Goal: Transaction & Acquisition: Purchase product/service

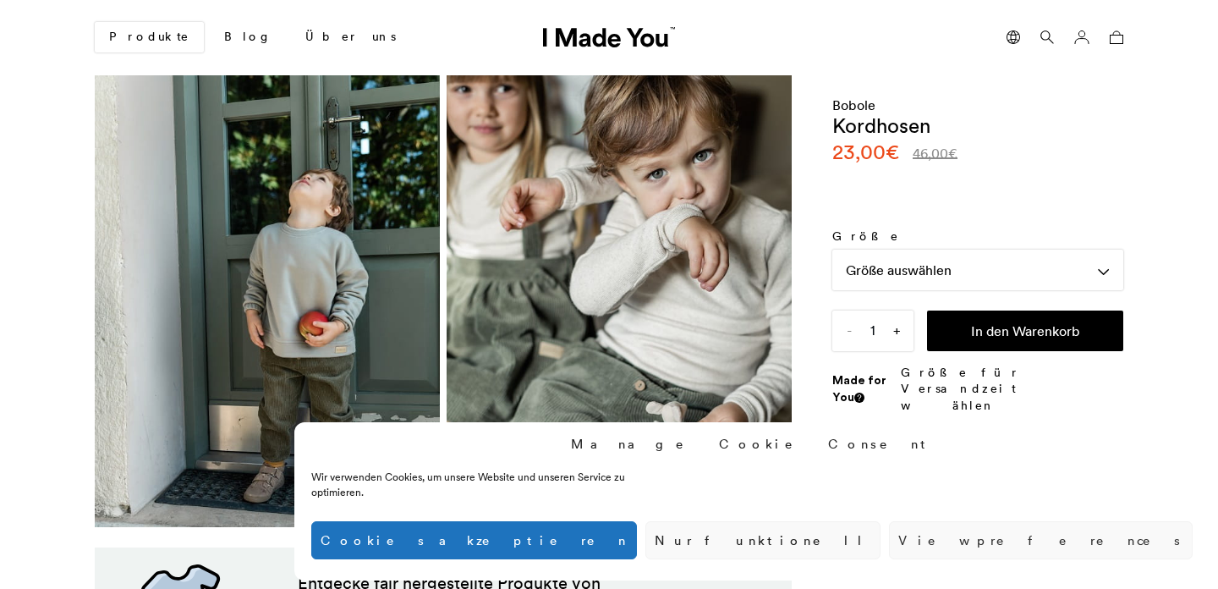
scroll to position [0, 1035]
click at [846, 102] on link "Bobole" at bounding box center [853, 104] width 43 height 17
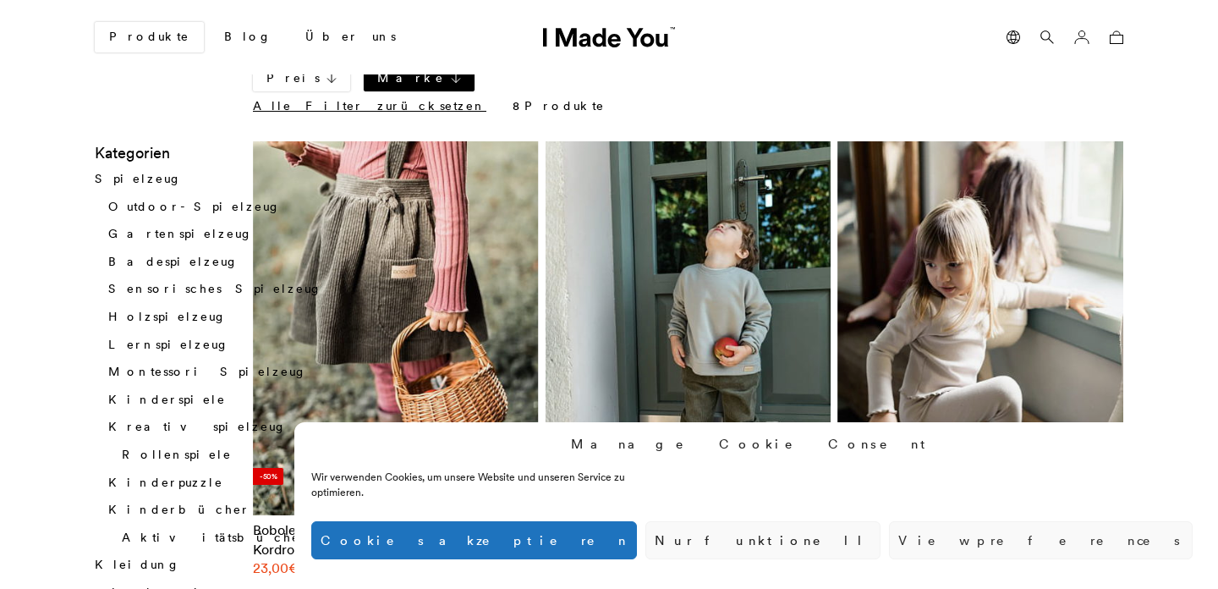
scroll to position [164, 0]
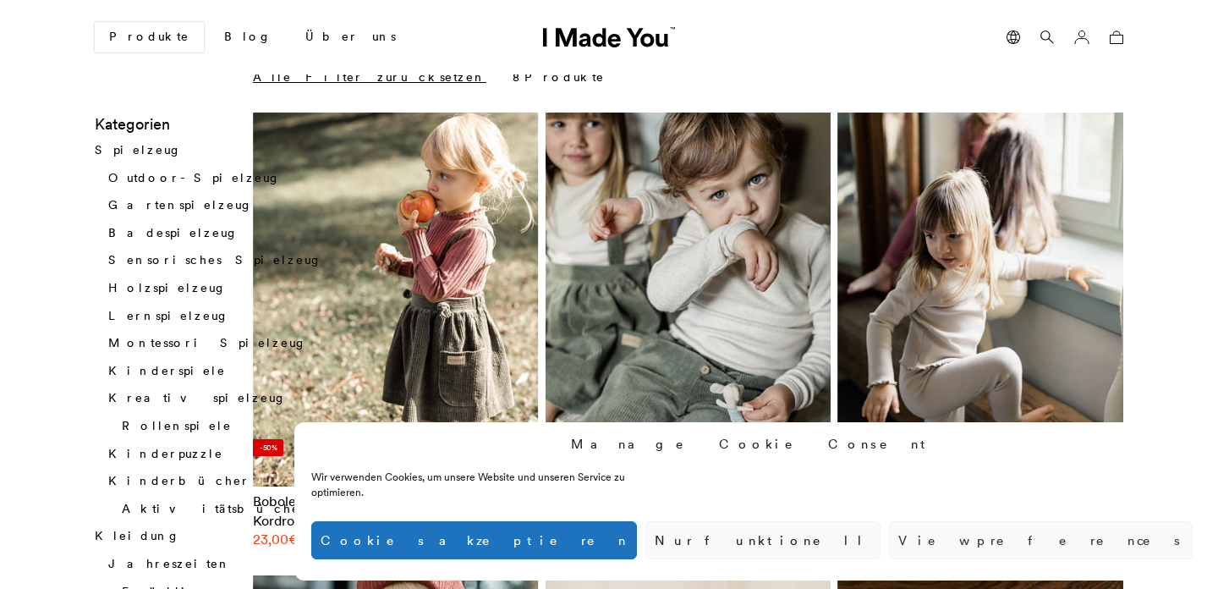
click at [690, 299] on img at bounding box center [689, 300] width 286 height 374
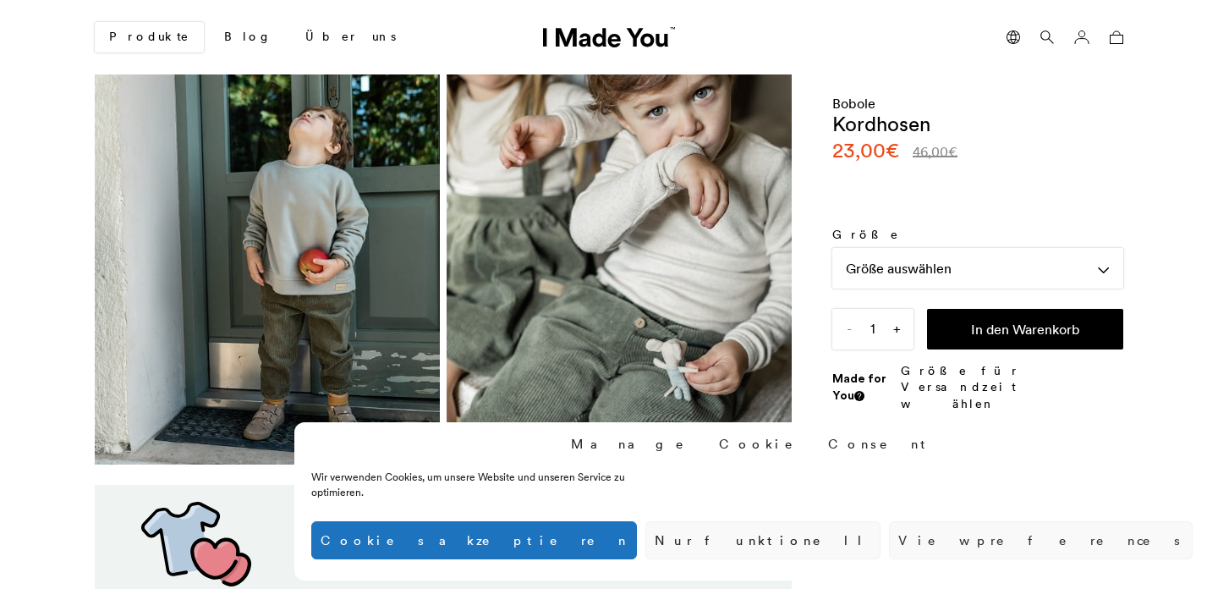
scroll to position [62, 0]
click at [924, 268] on div "Größe auswählen" at bounding box center [977, 269] width 291 height 41
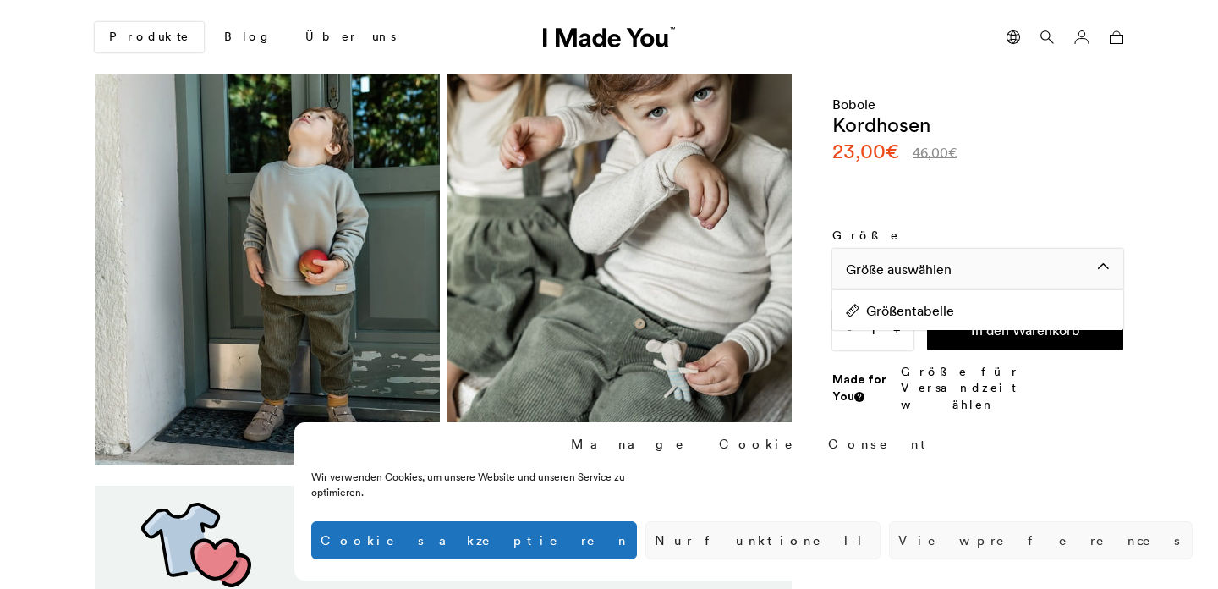
click at [924, 268] on div "Größe auswählen" at bounding box center [977, 269] width 291 height 41
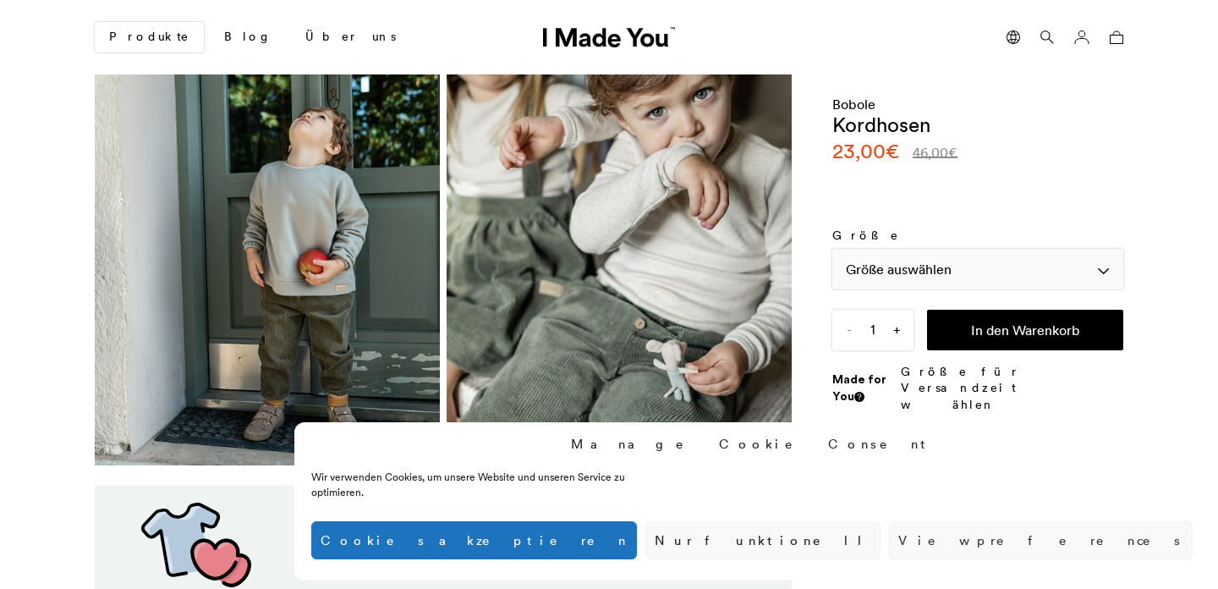
click at [903, 272] on div "Größe auswählen" at bounding box center [977, 269] width 291 height 41
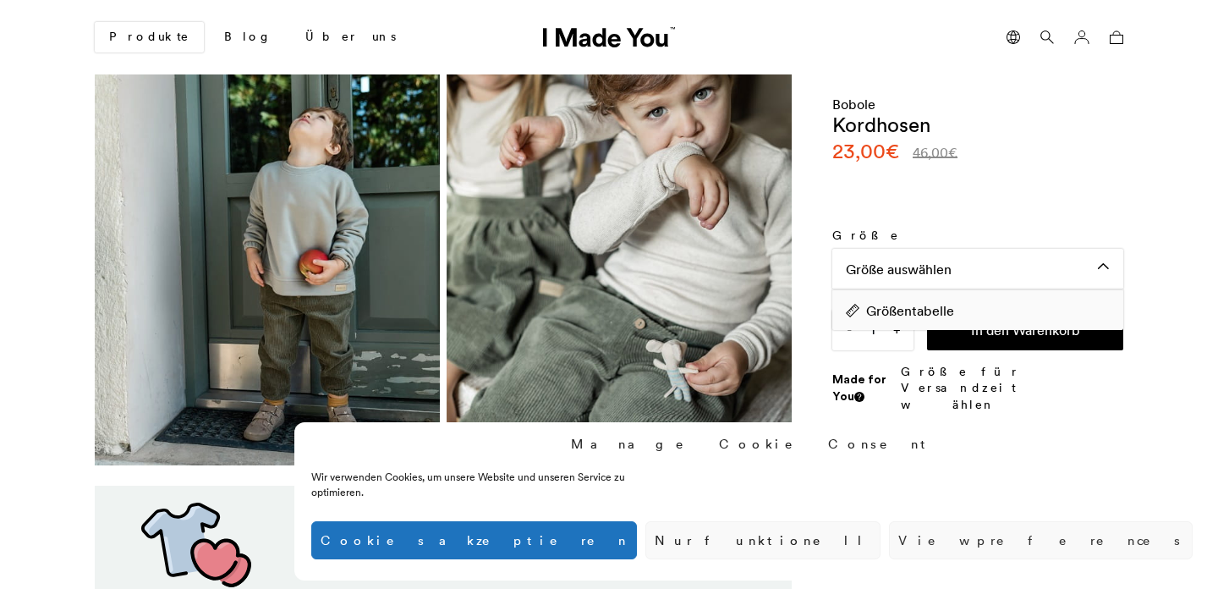
click at [898, 321] on div "Größentabelle" at bounding box center [977, 309] width 291 height 41
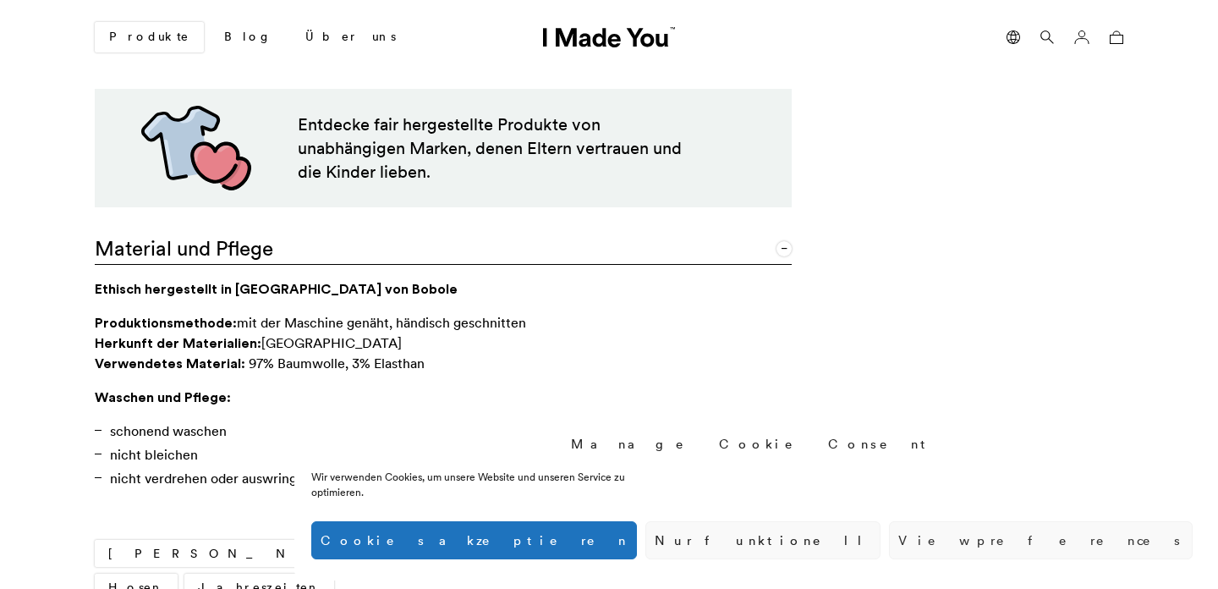
scroll to position [459, 0]
click at [313, 287] on b "Ethisch hergestellt in [GEOGRAPHIC_DATA] von Bobole" at bounding box center [276, 287] width 363 height 17
copy b "Bobole"
